Goal: Complete application form

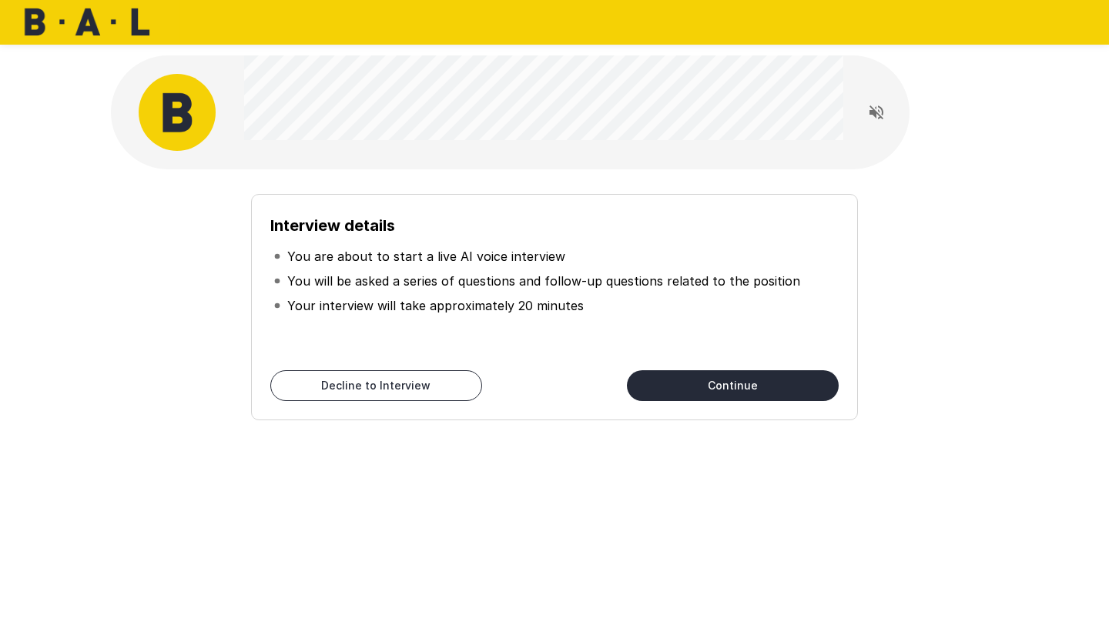
click at [738, 390] on button "Continue" at bounding box center [733, 385] width 212 height 31
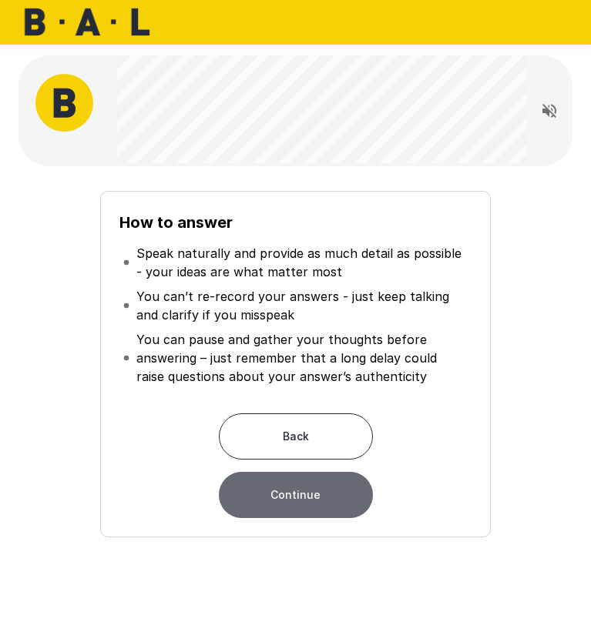
click at [310, 496] on button "Continue" at bounding box center [296, 495] width 154 height 46
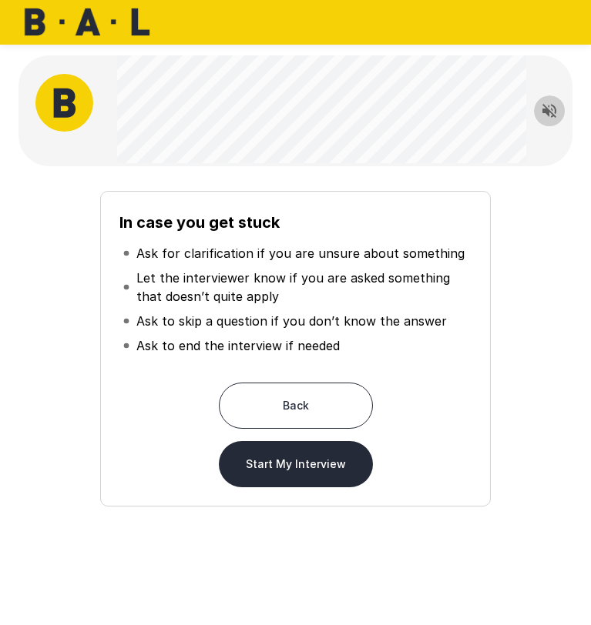
click at [546, 118] on icon "Read questions aloud" at bounding box center [549, 111] width 18 height 18
click at [283, 473] on button "Start My Interview" at bounding box center [296, 464] width 154 height 46
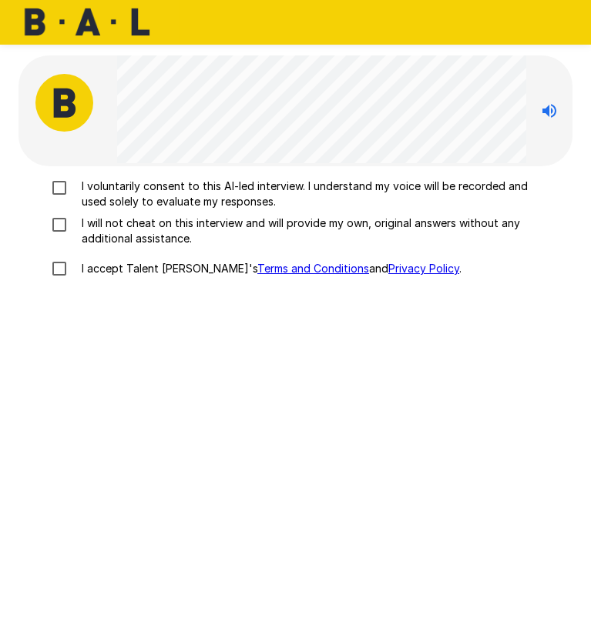
click at [183, 184] on p "I voluntarily consent to this AI-led interview. I understand my voice will be r…" at bounding box center [302, 194] width 454 height 31
click at [164, 238] on p "I will not cheat on this interview and will provide my own, original answers wi…" at bounding box center [302, 231] width 454 height 31
click at [139, 275] on p "I accept Talent Llama's Terms and Conditions and Privacy Policy ." at bounding box center [268, 268] width 386 height 15
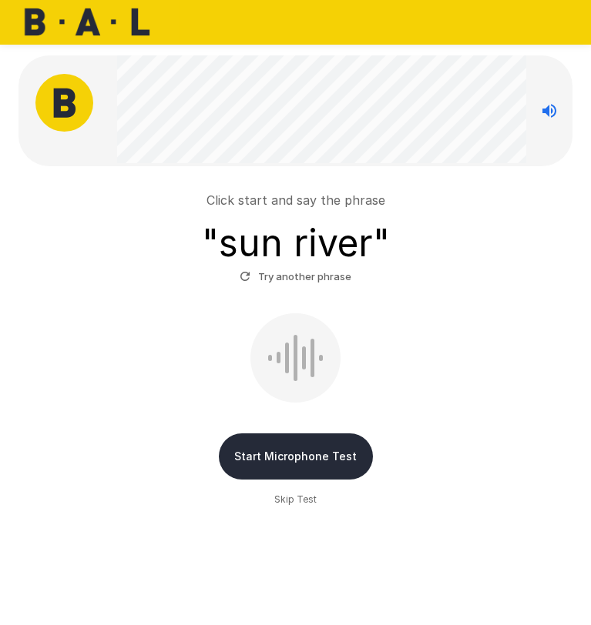
click at [297, 356] on div at bounding box center [295, 357] width 90 height 89
click at [296, 450] on button "Start Microphone Test" at bounding box center [296, 456] width 154 height 46
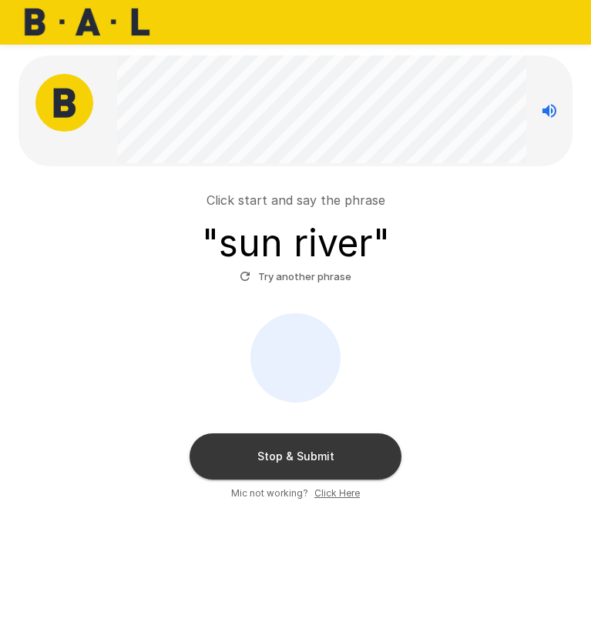
click at [292, 279] on button "Try another phrase" at bounding box center [295, 277] width 119 height 24
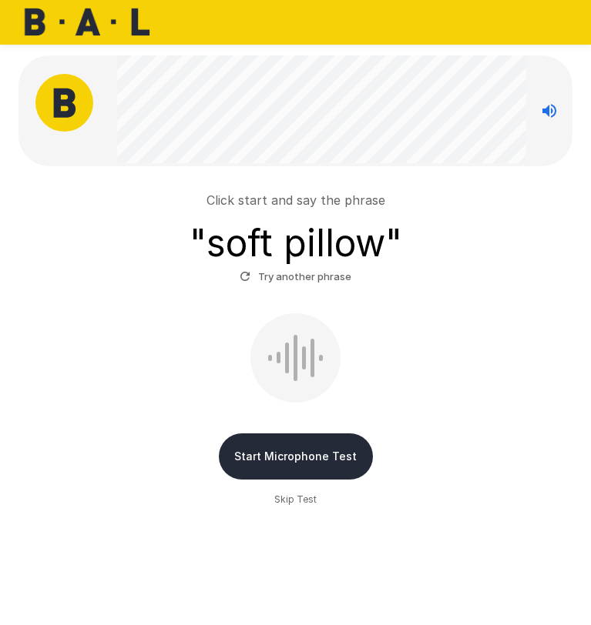
click at [296, 463] on button "Start Microphone Test" at bounding box center [296, 456] width 154 height 46
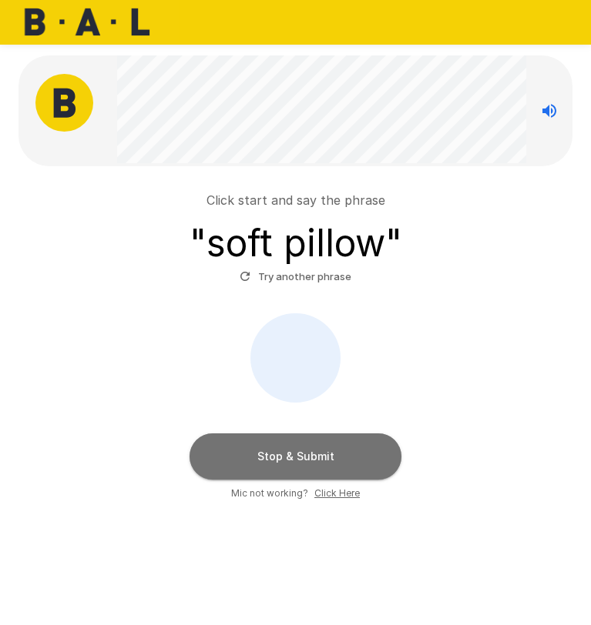
click at [333, 453] on button "Stop & Submit" at bounding box center [295, 456] width 212 height 46
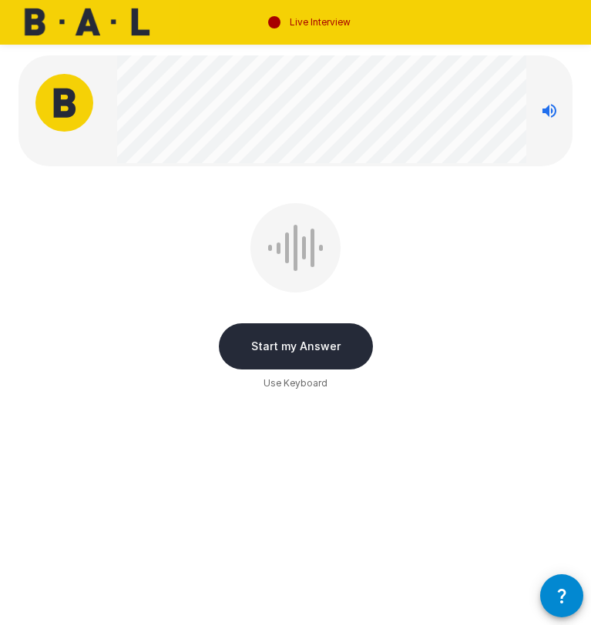
click at [297, 340] on button "Start my Answer" at bounding box center [296, 346] width 154 height 46
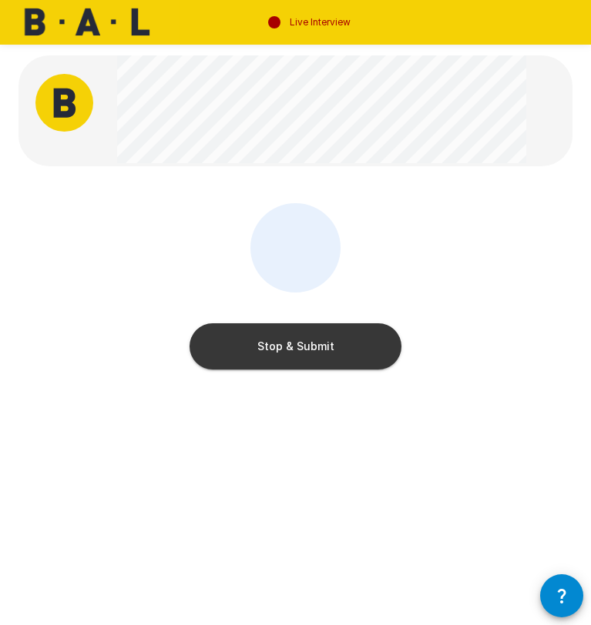
click at [326, 353] on button "Stop & Submit" at bounding box center [295, 346] width 212 height 46
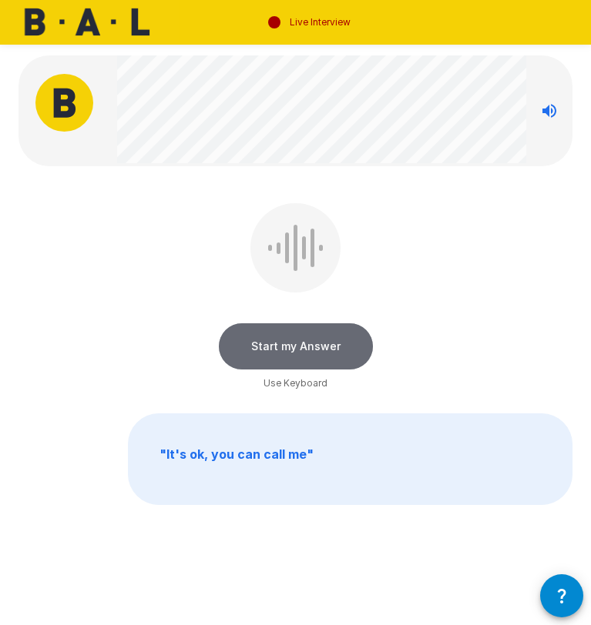
click at [312, 348] on button "Start my Answer" at bounding box center [296, 346] width 154 height 46
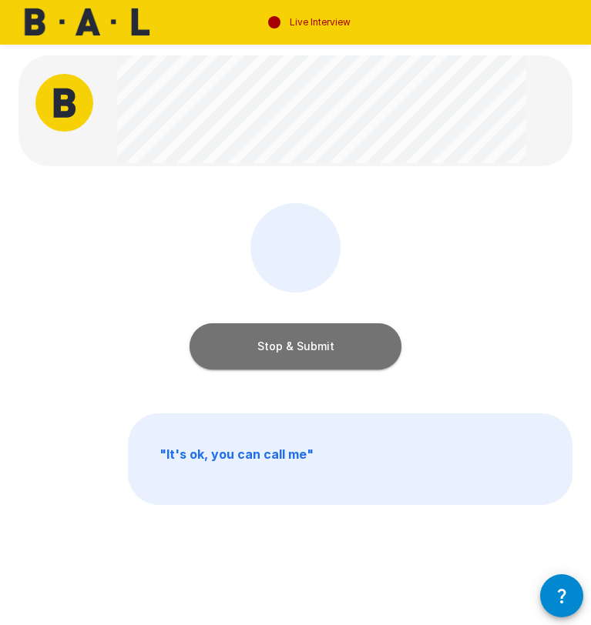
click at [325, 359] on button "Stop & Submit" at bounding box center [295, 346] width 212 height 46
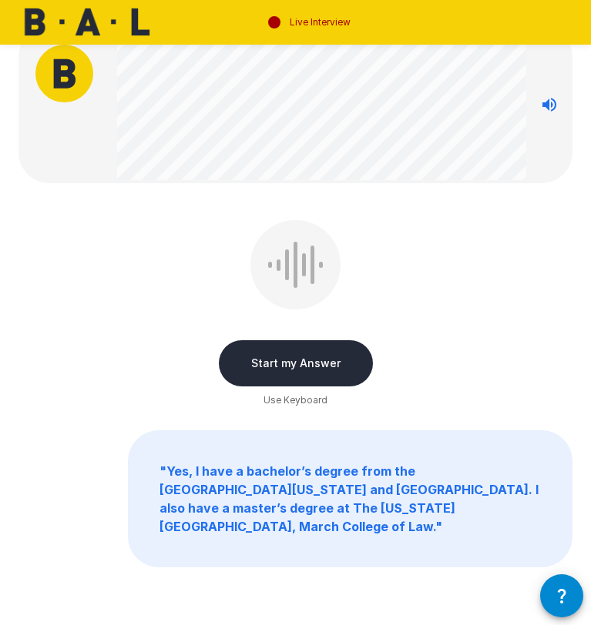
scroll to position [75, 0]
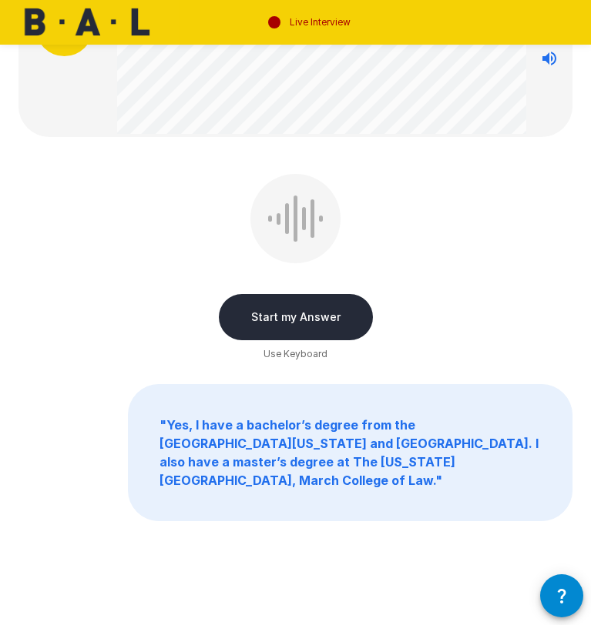
click at [435, 461] on p "" Yes, I have a bachelor’s degree from the [GEOGRAPHIC_DATA][US_STATE] and [GEO…" at bounding box center [350, 453] width 443 height 136
click at [372, 461] on b "" Yes, I have a bachelor’s degree from the [GEOGRAPHIC_DATA][US_STATE] and [GEO…" at bounding box center [348, 452] width 379 height 71
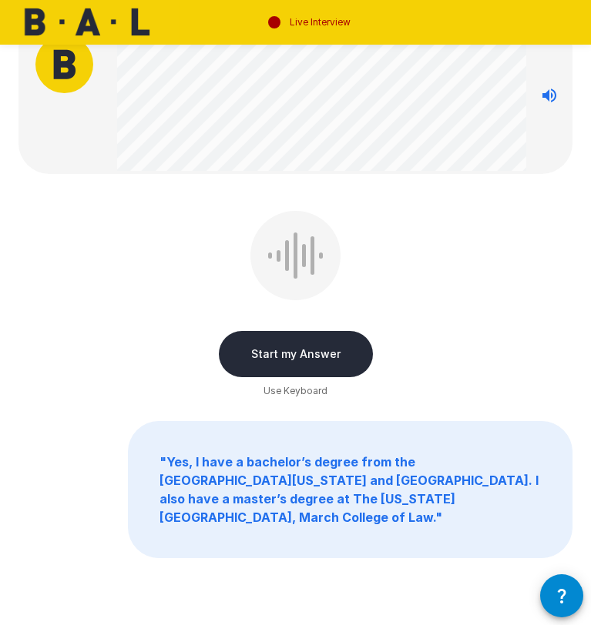
scroll to position [28, 0]
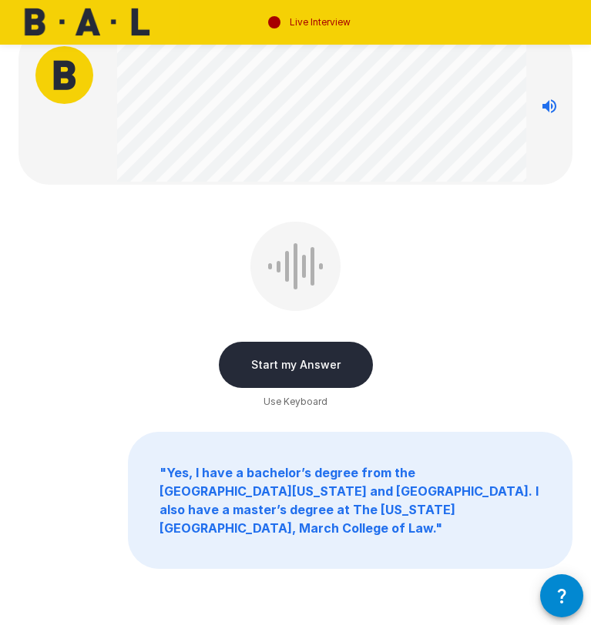
click at [340, 504] on b "" Yes, I have a bachelor’s degree from the [GEOGRAPHIC_DATA][US_STATE] and [GEO…" at bounding box center [348, 500] width 379 height 71
click at [319, 402] on span "Use Keyboard" at bounding box center [295, 401] width 64 height 15
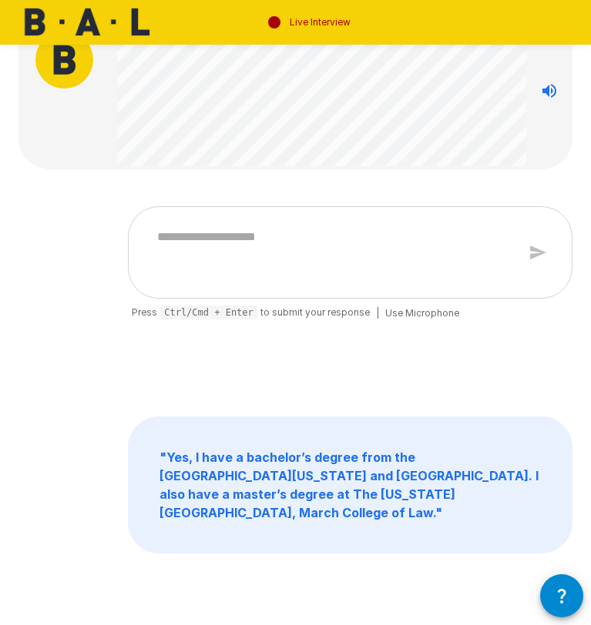
scroll to position [45, 0]
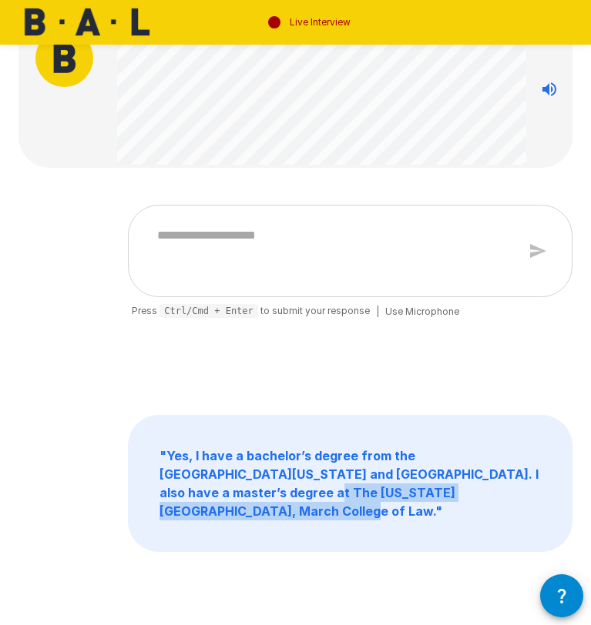
drag, startPoint x: 514, startPoint y: 471, endPoint x: 423, endPoint y: 500, distance: 94.5
click at [423, 500] on p "" Yes, I have a bachelor’s degree from the [GEOGRAPHIC_DATA][US_STATE] and [GEO…" at bounding box center [350, 484] width 443 height 136
copy b "he [US_STATE][GEOGRAPHIC_DATA], March College of Law."
type textarea "*"
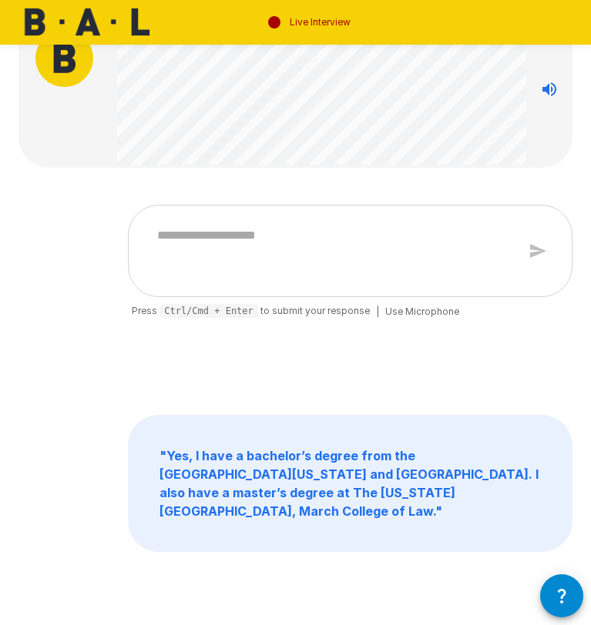
click at [257, 239] on textarea at bounding box center [331, 251] width 369 height 60
paste textarea "*"
click at [249, 250] on textarea at bounding box center [331, 251] width 369 height 60
type textarea "*"
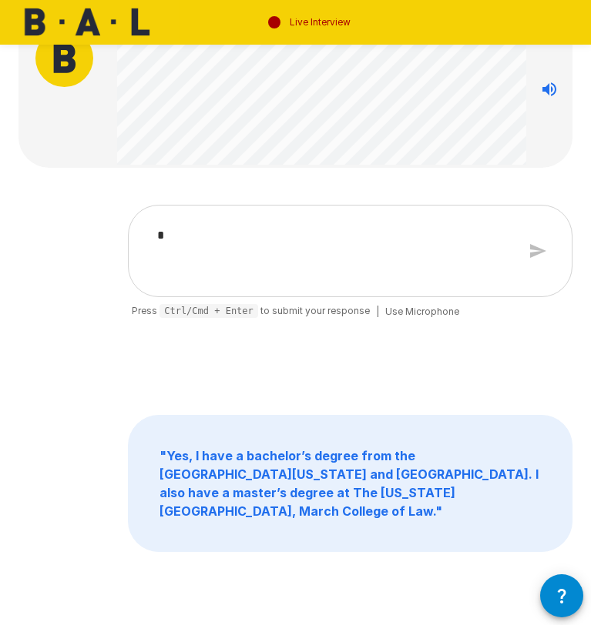
type textarea "**"
type textarea "*"
type textarea "***"
type textarea "*"
type textarea "****"
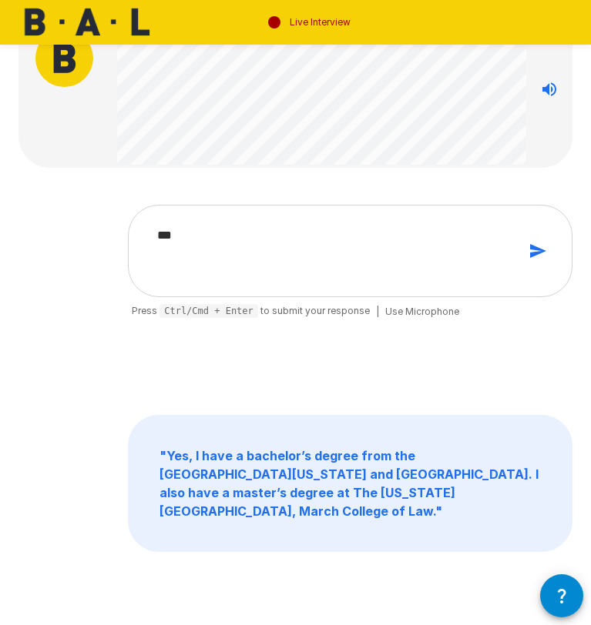
type textarea "*"
type textarea "*****"
type textarea "*"
type textarea "******"
type textarea "*"
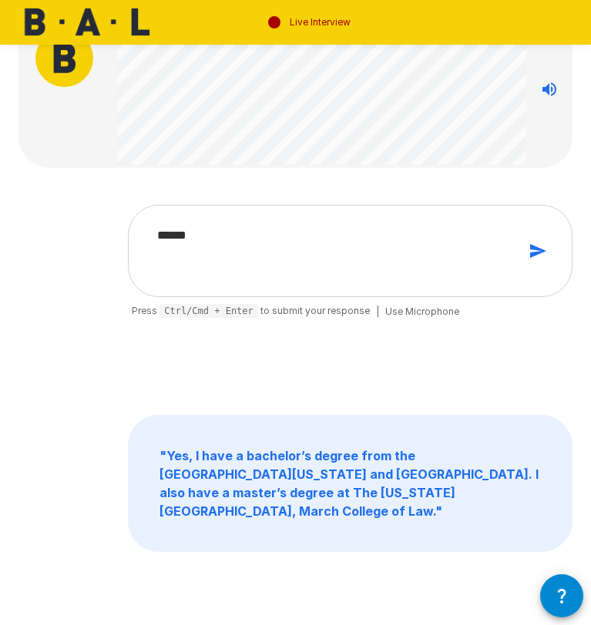
type textarea "******"
type textarea "*"
click at [243, 235] on textarea "******" at bounding box center [331, 251] width 369 height 60
type textarea "*"
click at [236, 464] on p "" Yes, I have a bachelor’s degree from the [GEOGRAPHIC_DATA][US_STATE] and [GEO…" at bounding box center [350, 484] width 443 height 136
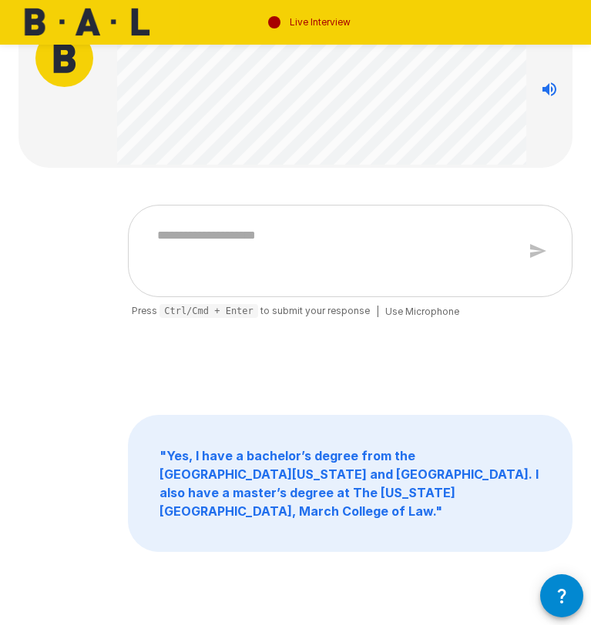
scroll to position [0, 0]
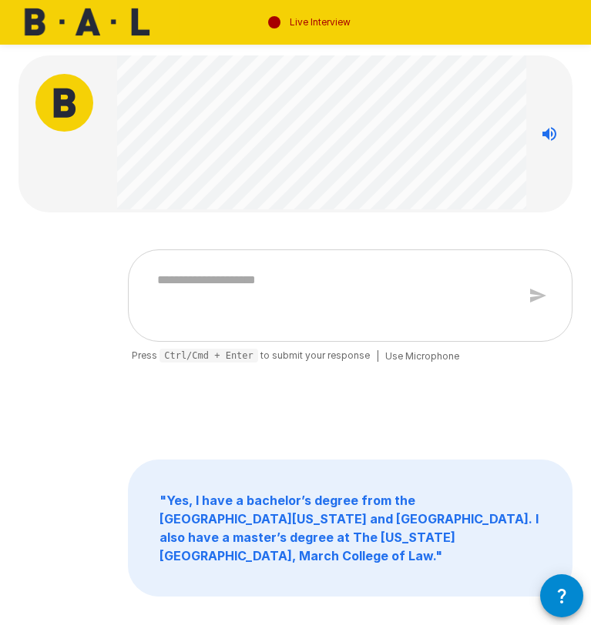
click at [354, 403] on div "* Press Ctrl/Cmd + Enter to submit your response | Use Microphone" at bounding box center [295, 335] width 554 height 173
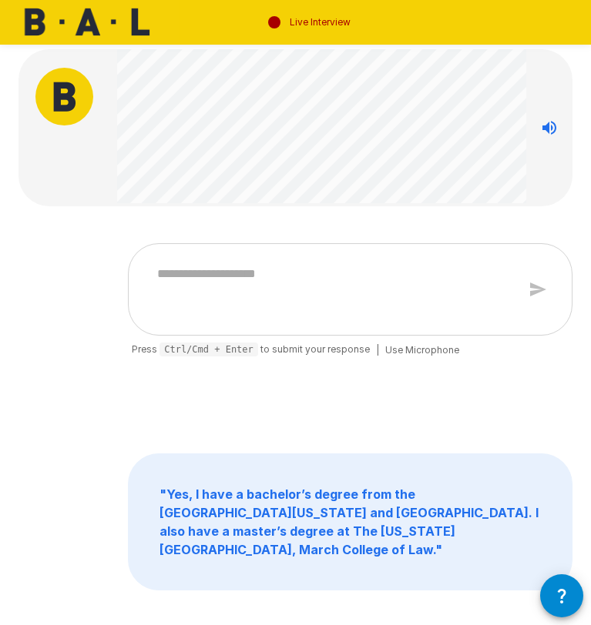
click at [346, 388] on div "* Press Ctrl/Cmd + Enter to submit your response | Use Microphone" at bounding box center [295, 329] width 554 height 173
click at [415, 351] on span "Use Microphone" at bounding box center [422, 350] width 74 height 15
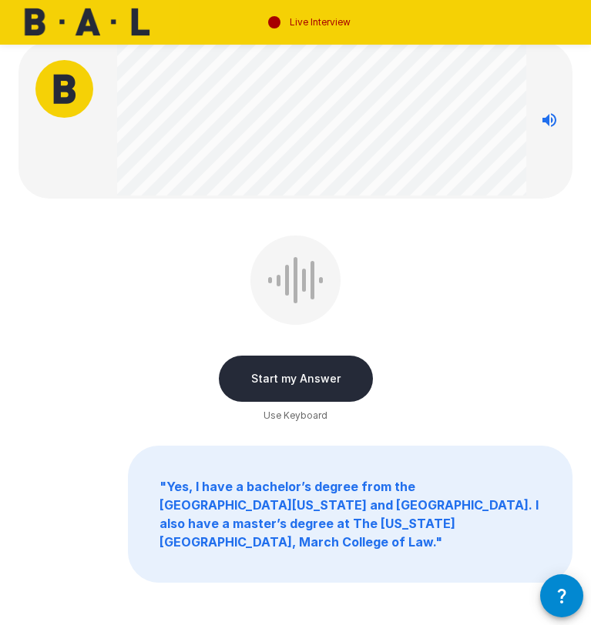
scroll to position [0, 0]
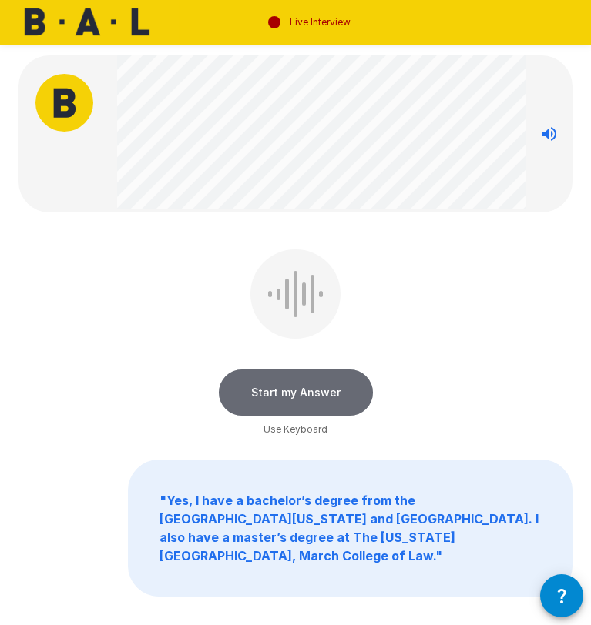
click at [316, 399] on button "Start my Answer" at bounding box center [296, 393] width 154 height 46
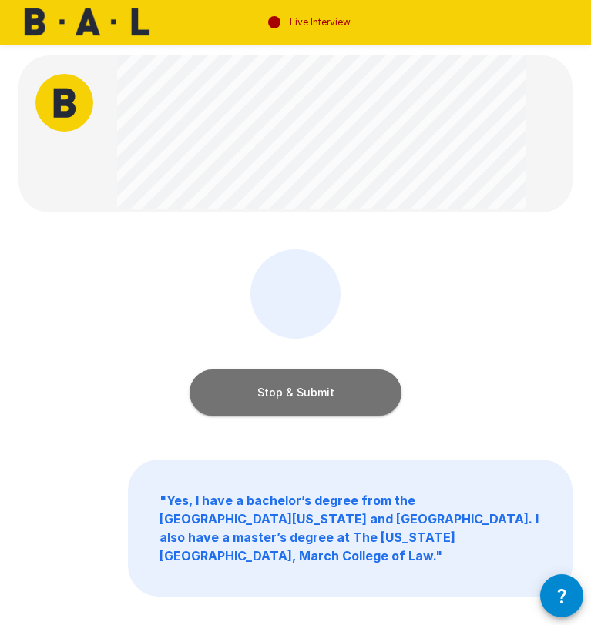
click at [364, 402] on button "Stop & Submit" at bounding box center [295, 393] width 212 height 46
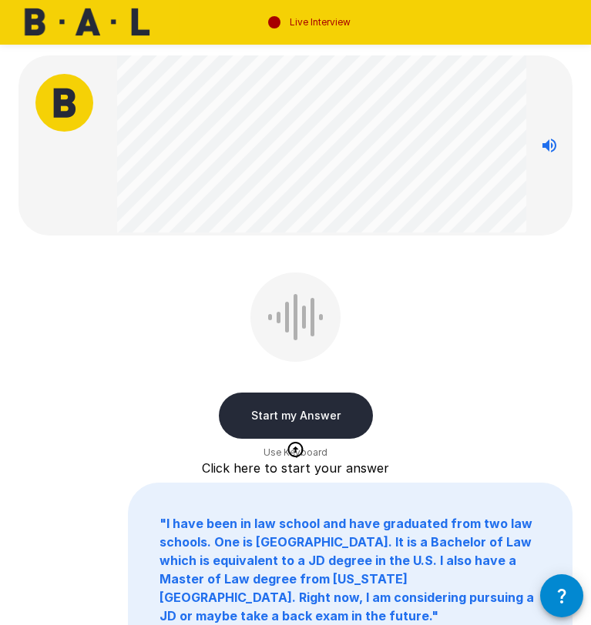
click at [344, 422] on button "Start my Answer" at bounding box center [296, 416] width 154 height 46
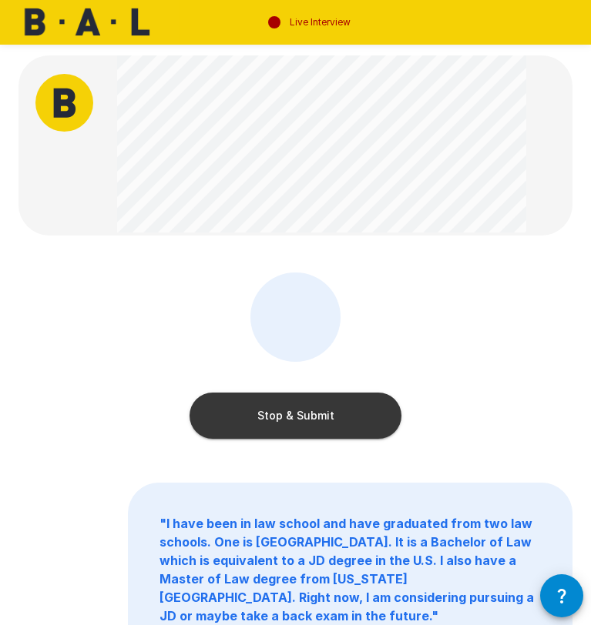
click at [324, 420] on button "Stop & Submit" at bounding box center [295, 416] width 212 height 46
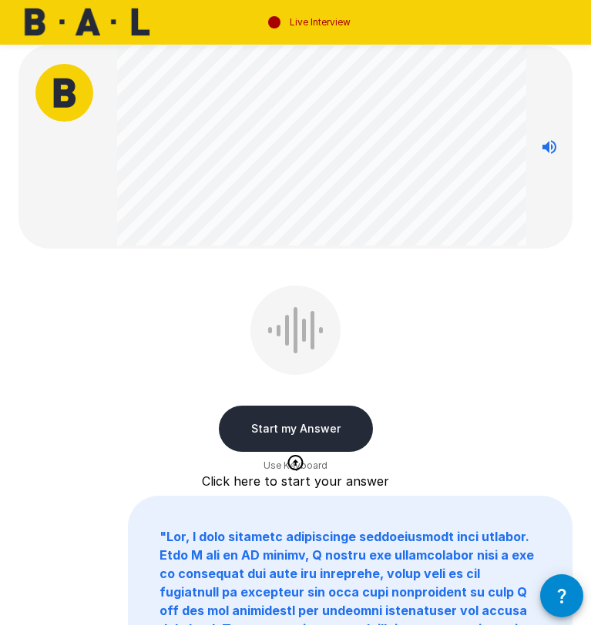
scroll to position [2, 0]
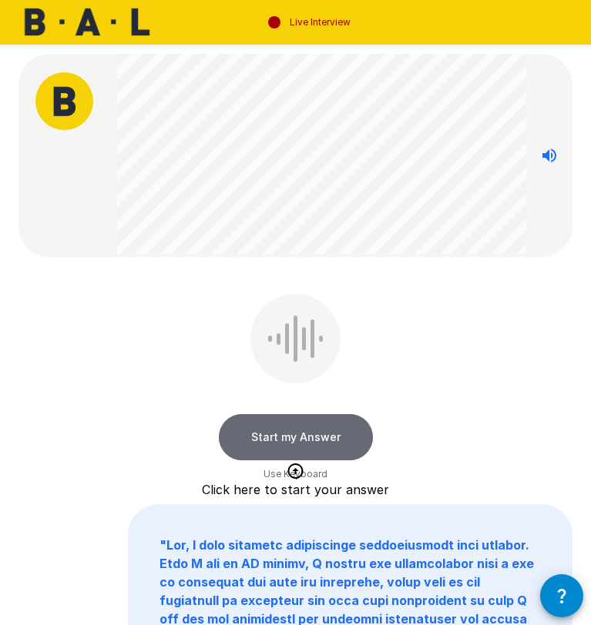
click at [260, 427] on button "Start my Answer" at bounding box center [296, 437] width 154 height 46
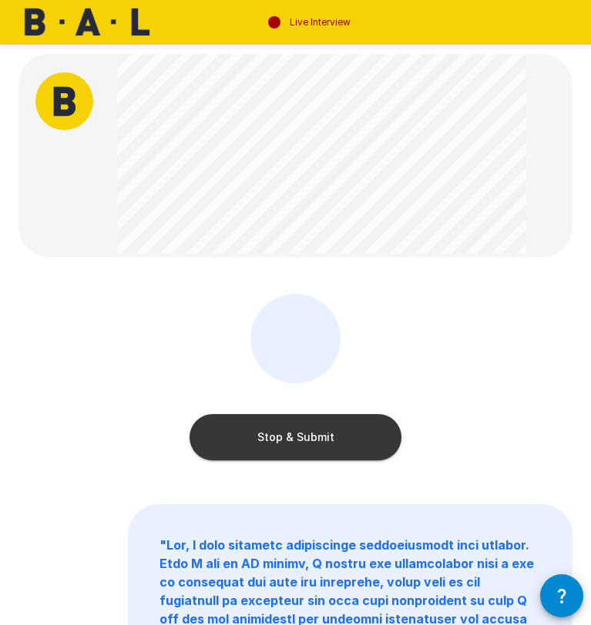
click at [376, 440] on button "Stop & Submit" at bounding box center [295, 437] width 212 height 46
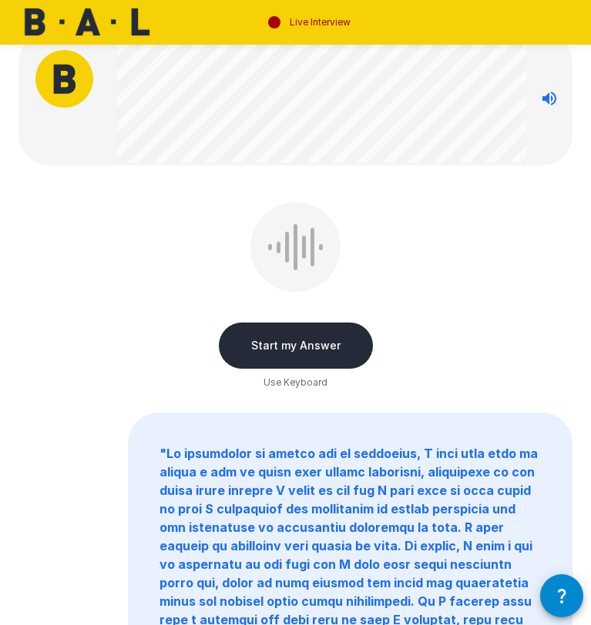
scroll to position [0, 0]
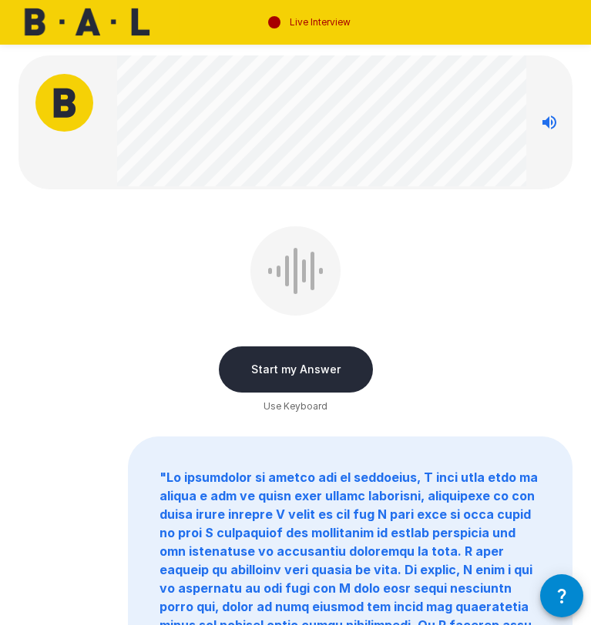
click at [305, 368] on button "Start my Answer" at bounding box center [296, 369] width 154 height 46
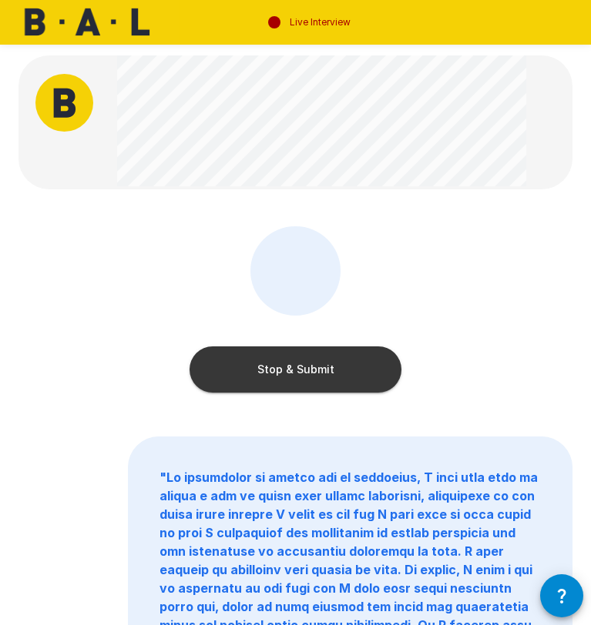
click at [282, 381] on button "Stop & Submit" at bounding box center [295, 369] width 212 height 46
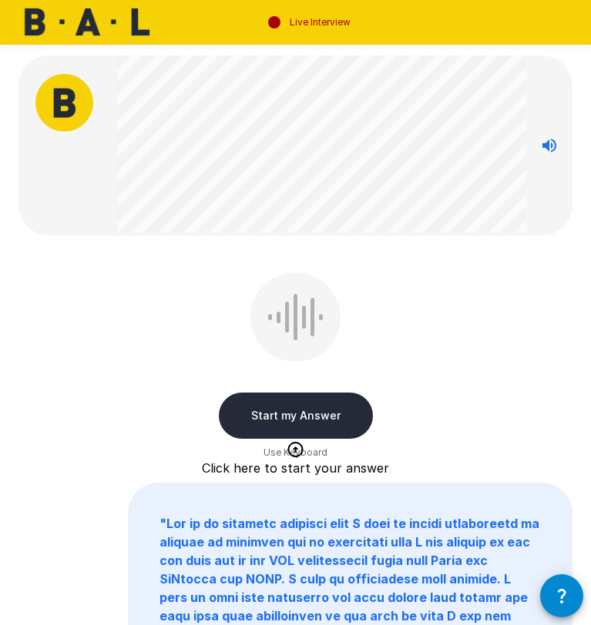
click at [304, 421] on button "Start my Answer" at bounding box center [296, 416] width 154 height 46
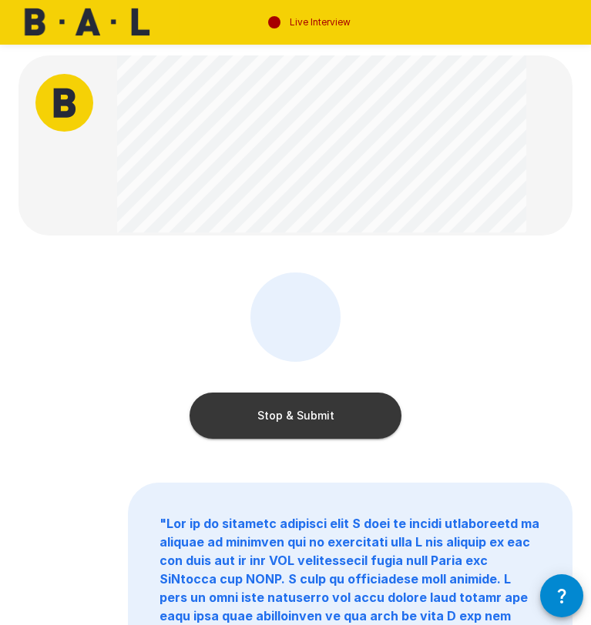
click at [348, 415] on button "Stop & Submit" at bounding box center [295, 416] width 212 height 46
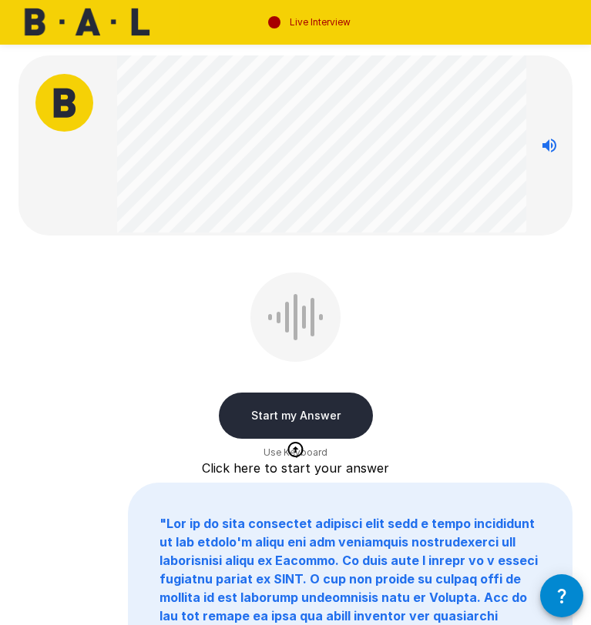
click at [296, 409] on button "Start my Answer" at bounding box center [296, 416] width 154 height 46
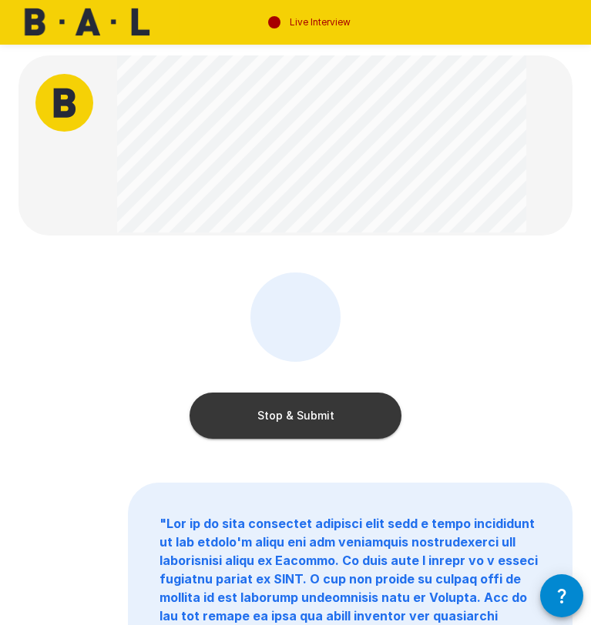
click at [343, 410] on button "Stop & Submit" at bounding box center [295, 416] width 212 height 46
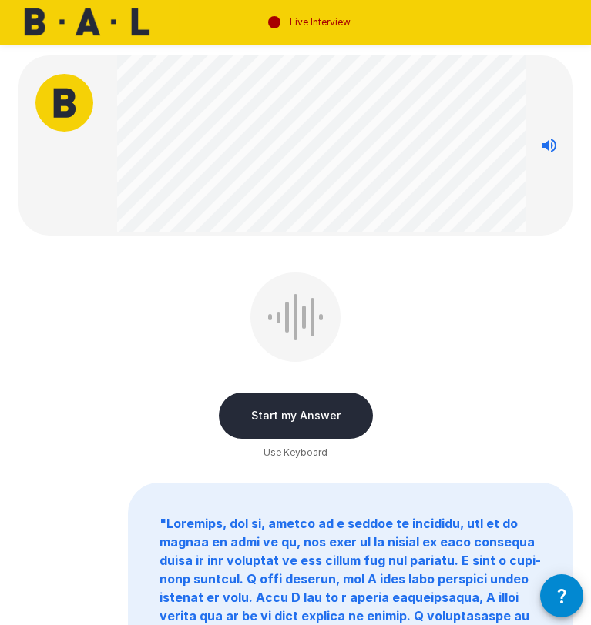
click at [322, 415] on button "Start my Answer" at bounding box center [296, 416] width 154 height 46
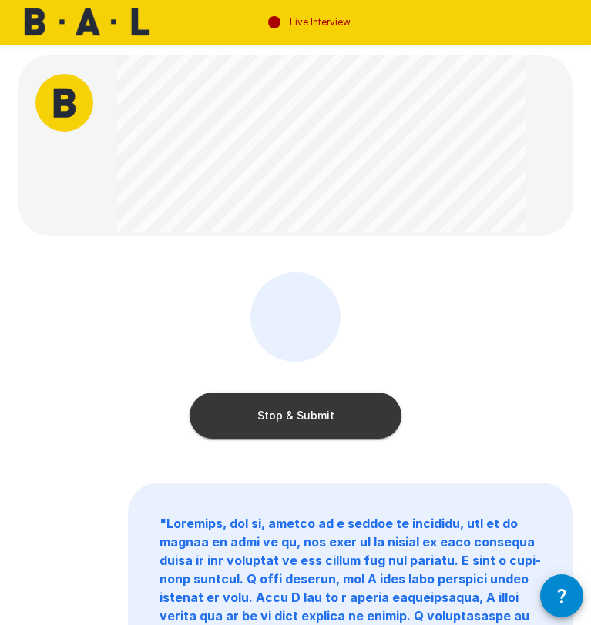
click at [327, 422] on button "Stop & Submit" at bounding box center [295, 416] width 212 height 46
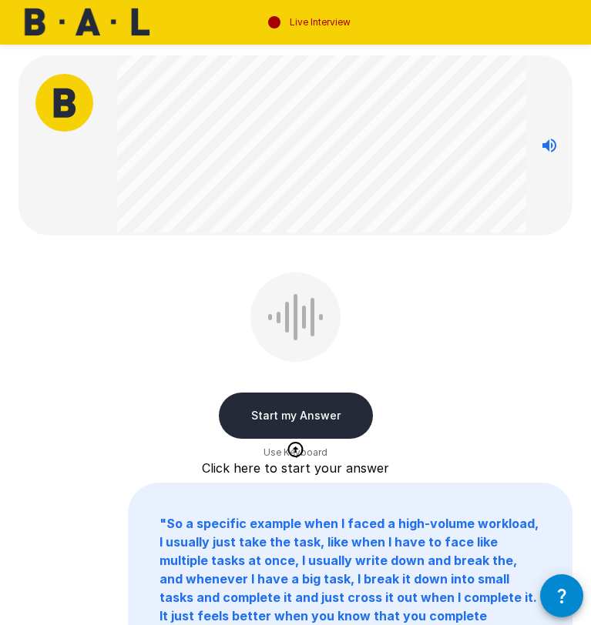
click at [354, 420] on button "Start my Answer" at bounding box center [296, 416] width 154 height 46
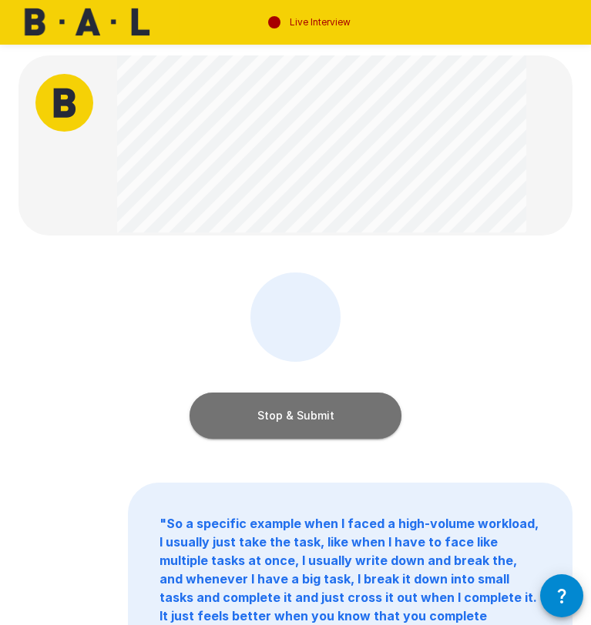
click at [386, 408] on button "Stop & Submit" at bounding box center [295, 416] width 212 height 46
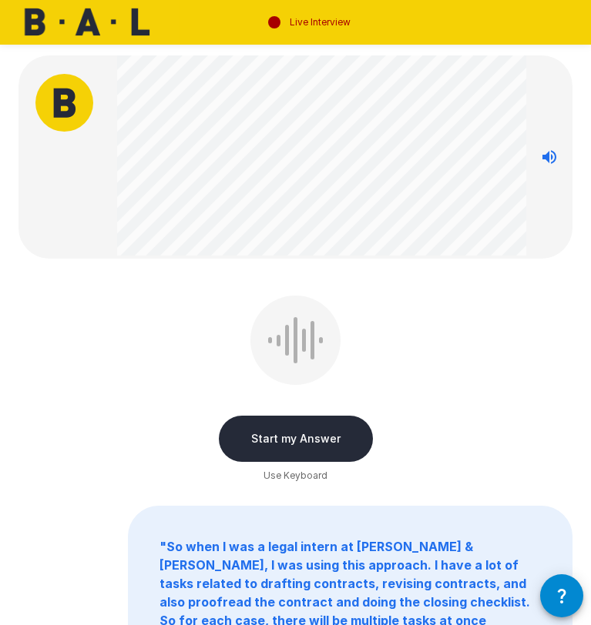
click at [355, 443] on button "Start my Answer" at bounding box center [296, 439] width 154 height 46
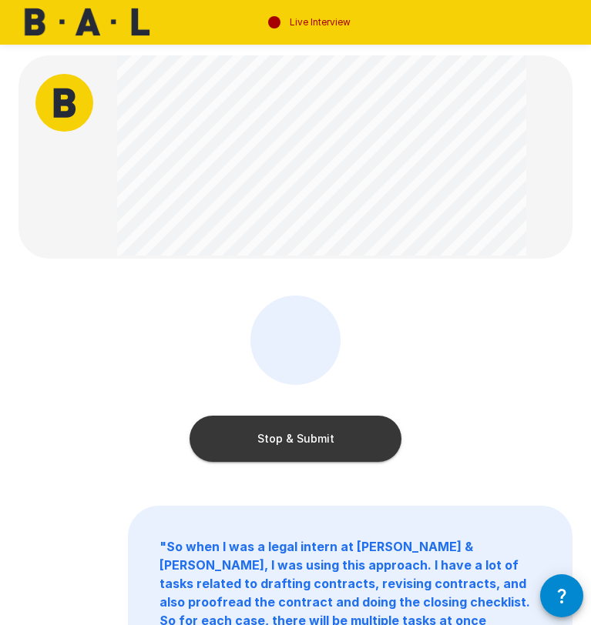
click at [366, 427] on button "Stop & Submit" at bounding box center [295, 439] width 212 height 46
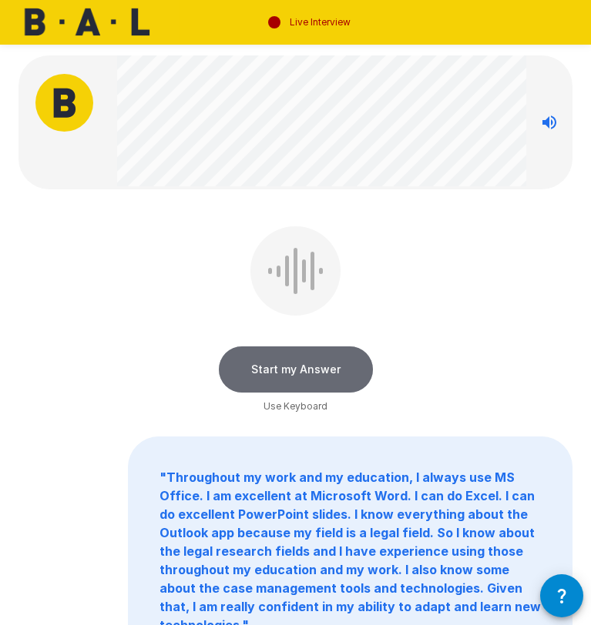
click at [324, 373] on button "Start my Answer" at bounding box center [296, 369] width 154 height 46
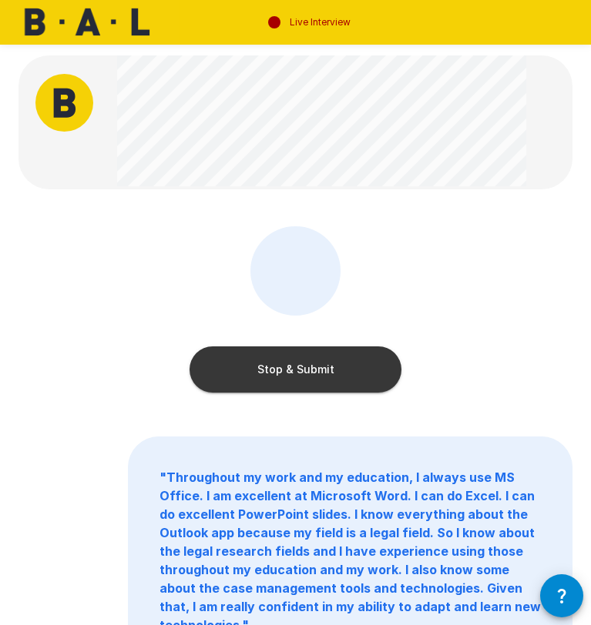
click at [369, 388] on button "Stop & Submit" at bounding box center [295, 369] width 212 height 46
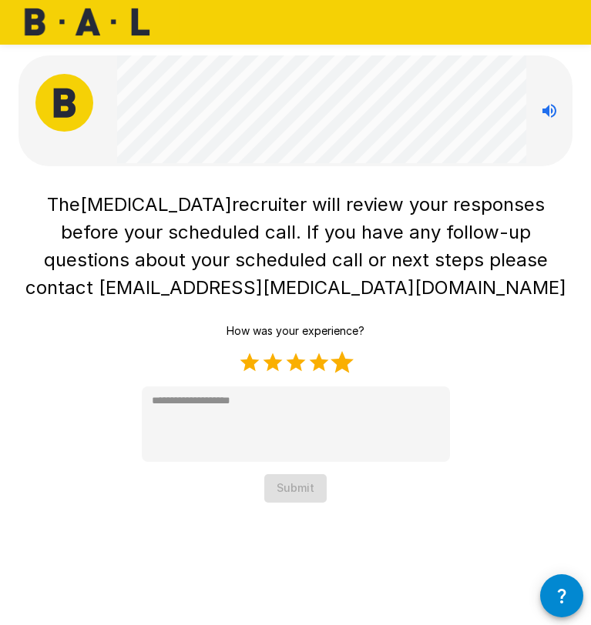
click at [345, 365] on label "5 Stars" at bounding box center [341, 362] width 23 height 23
type textarea "*"
click at [310, 482] on button "Submit" at bounding box center [295, 488] width 62 height 28
